Goal: Task Accomplishment & Management: Use online tool/utility

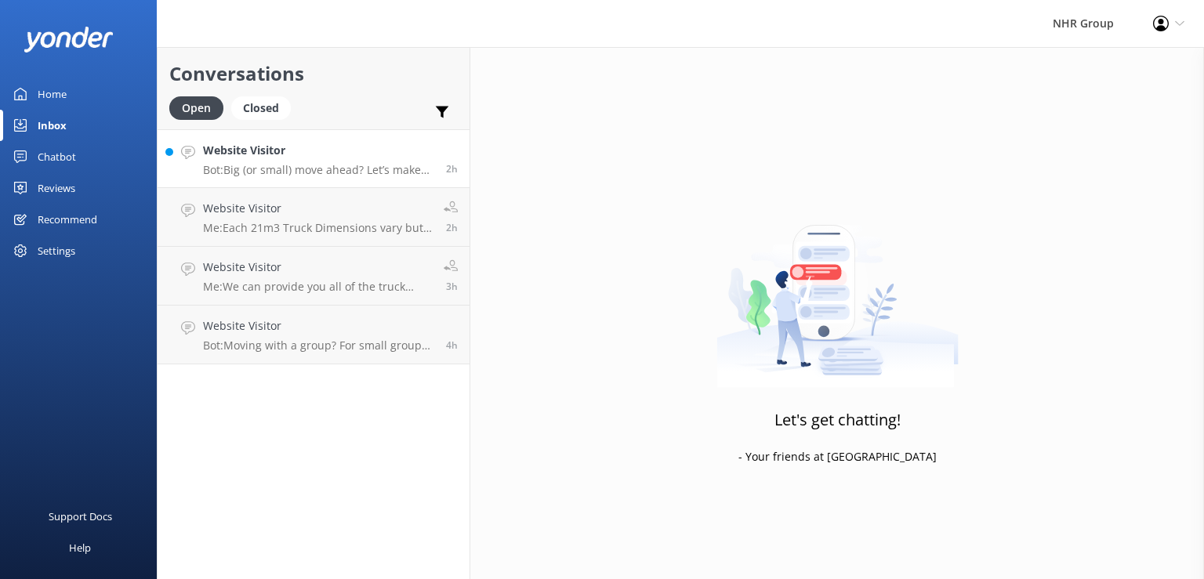
click at [264, 159] on div "Website Visitor Bot: Big (or small) move ahead? Let’s make sure you’ve got the …" at bounding box center [318, 159] width 231 height 34
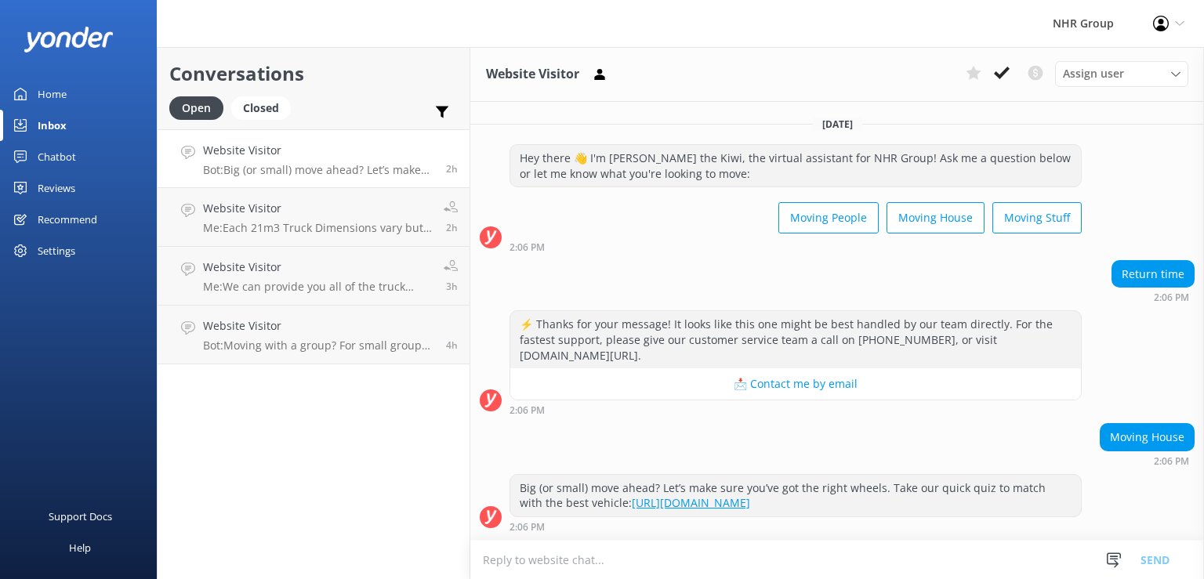
click at [252, 96] on div "Conversations Open Closed Important Converted Assigned to me Unassigned" at bounding box center [314, 88] width 312 height 82
click at [255, 111] on div "Closed" at bounding box center [261, 108] width 60 height 24
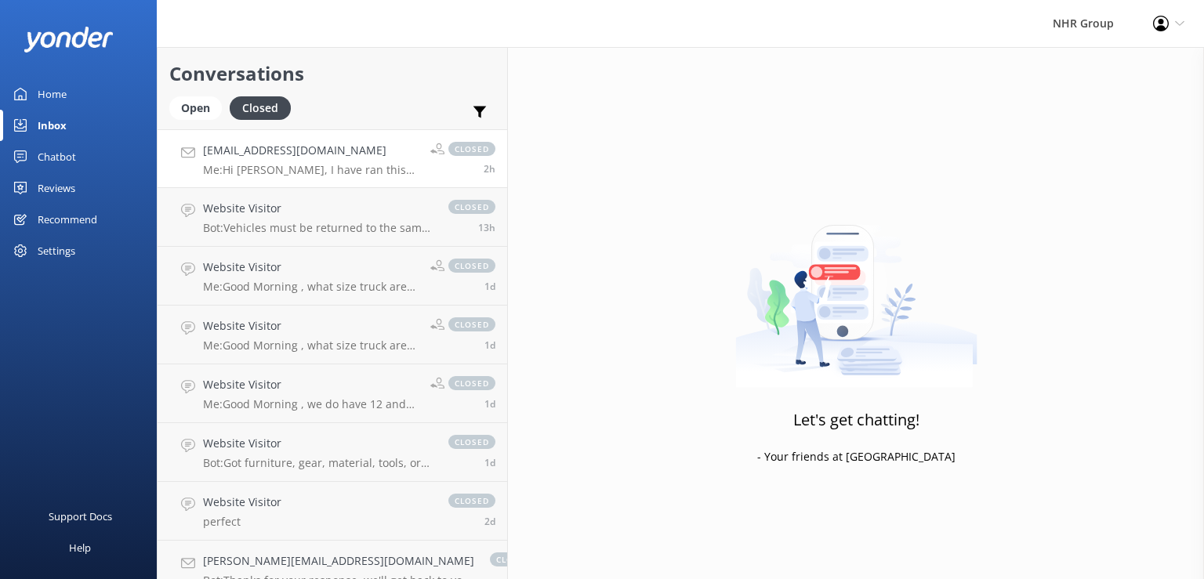
click at [286, 158] on h4 "[EMAIL_ADDRESS][DOMAIN_NAME]" at bounding box center [311, 150] width 216 height 17
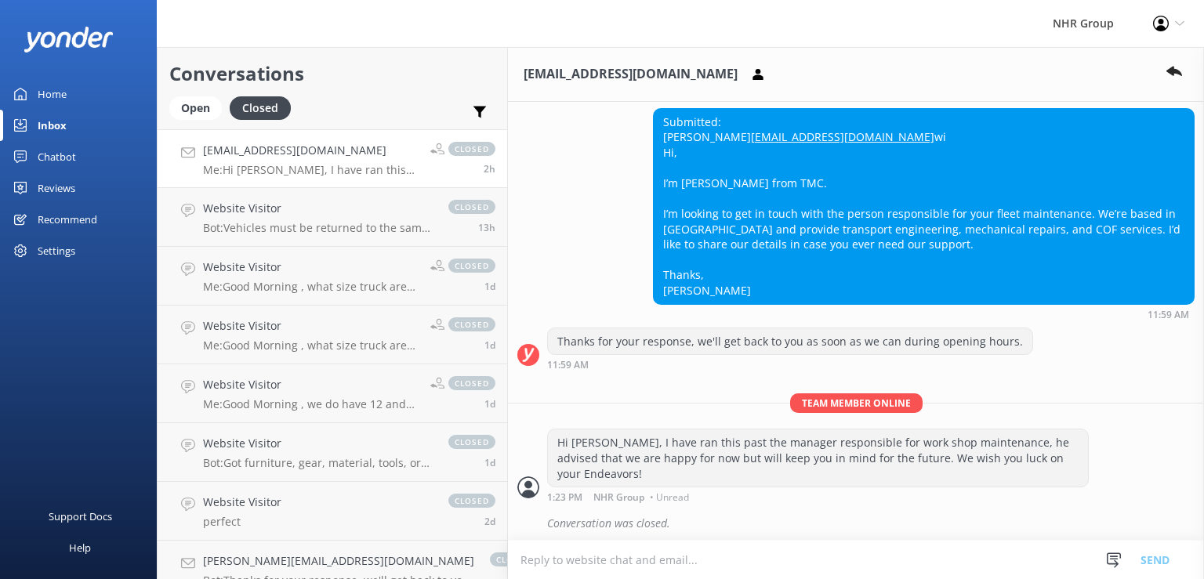
scroll to position [316, 0]
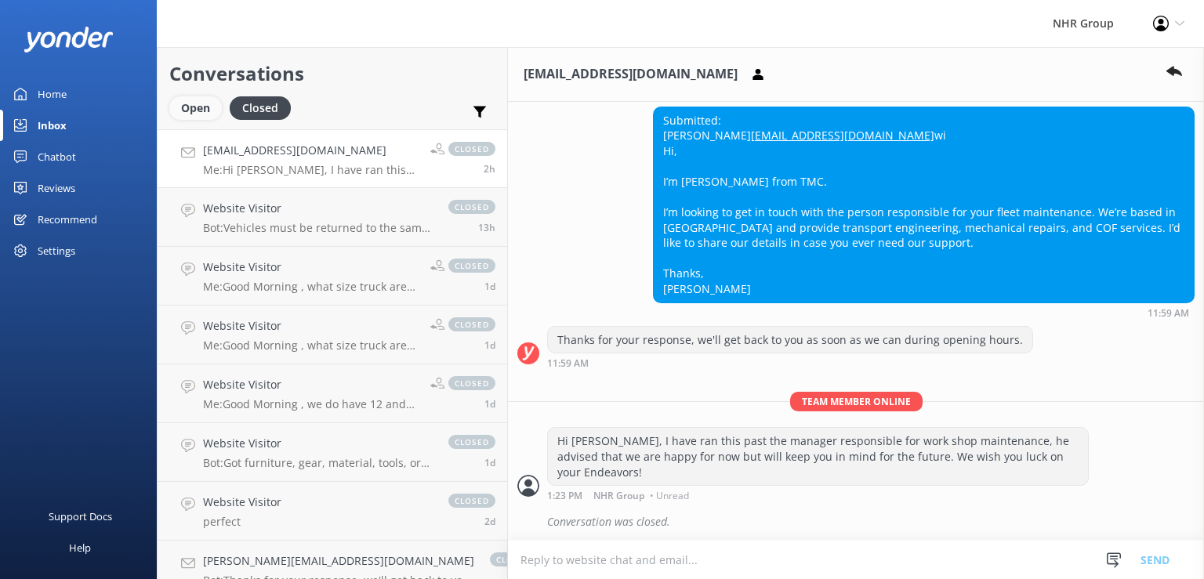
click at [180, 113] on div "Open" at bounding box center [195, 108] width 53 height 24
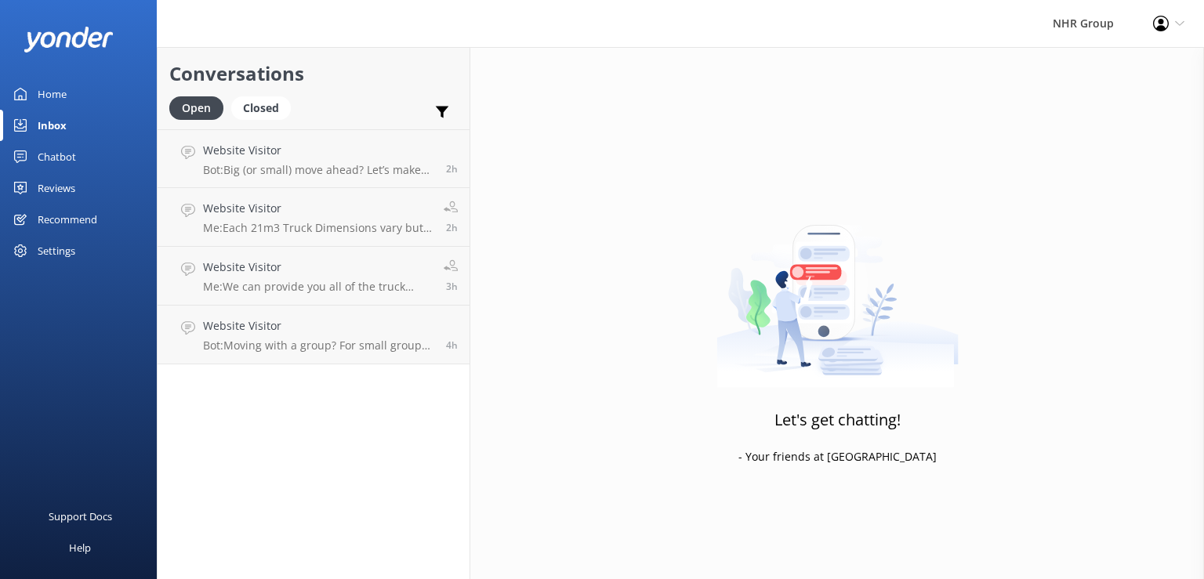
click at [35, 90] on link "Home" at bounding box center [78, 93] width 157 height 31
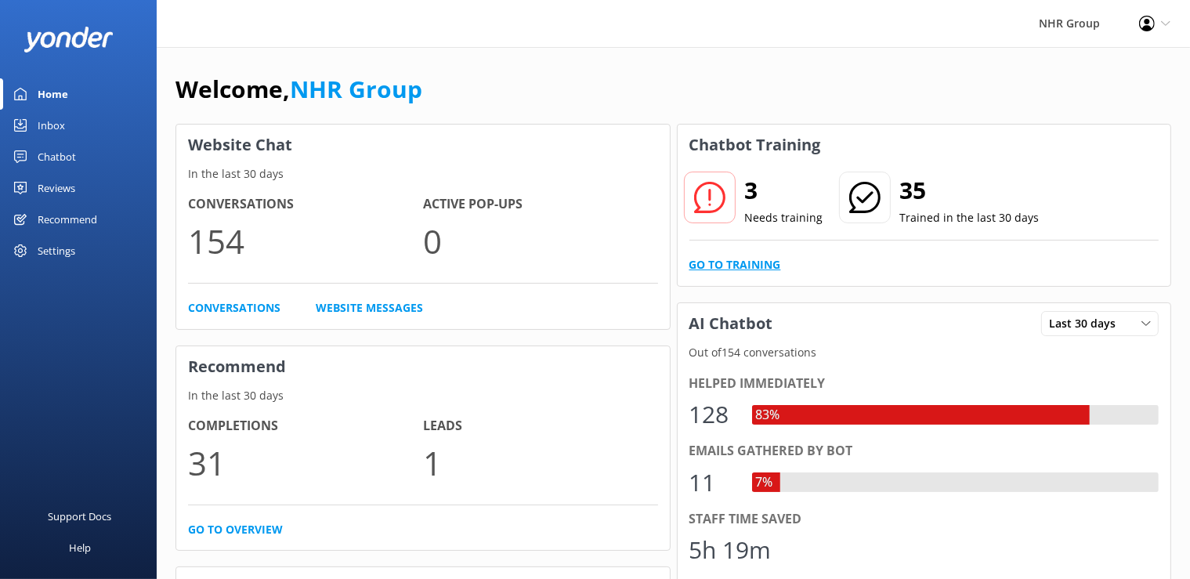
click at [732, 262] on link "Go to Training" at bounding box center [736, 264] width 92 height 17
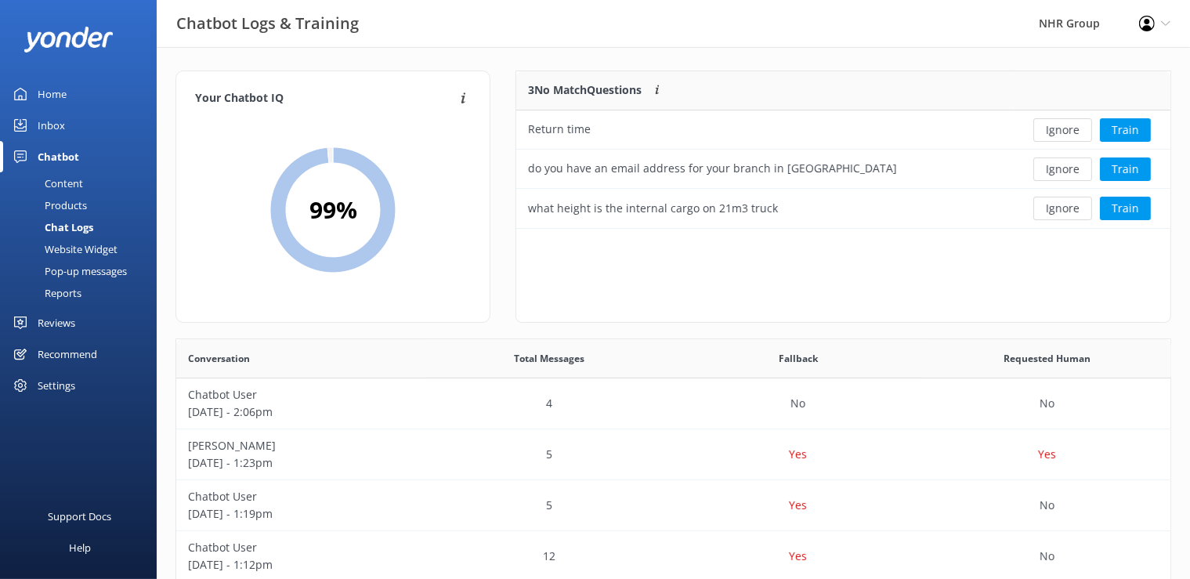
scroll to position [144, 641]
click at [1133, 128] on button "Train" at bounding box center [1125, 130] width 51 height 24
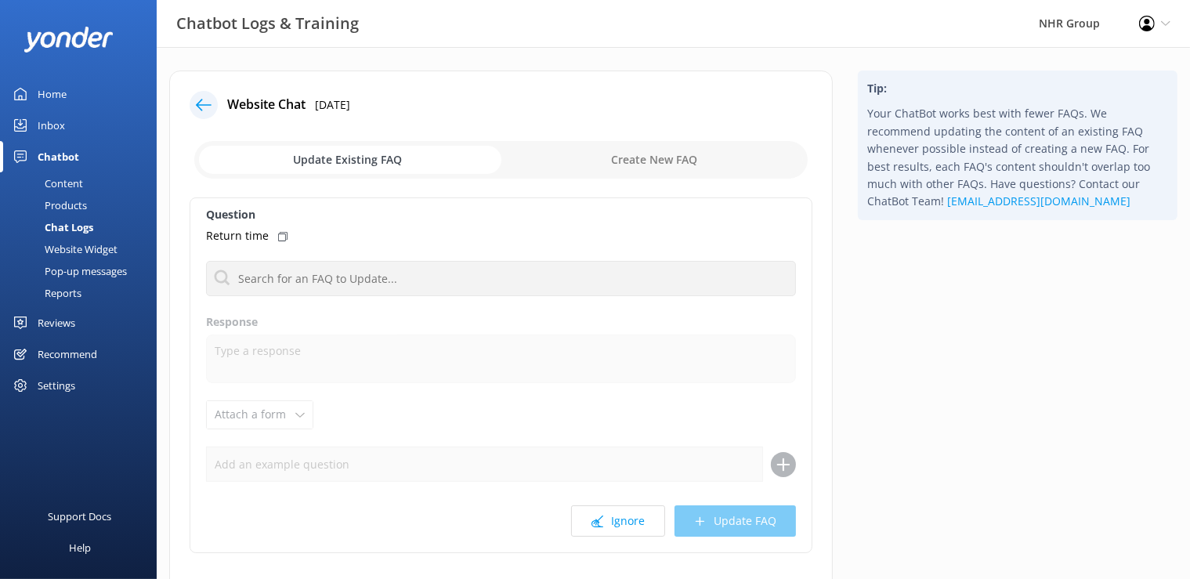
click at [39, 89] on div "Home" at bounding box center [52, 93] width 29 height 31
